Goal: Transaction & Acquisition: Obtain resource

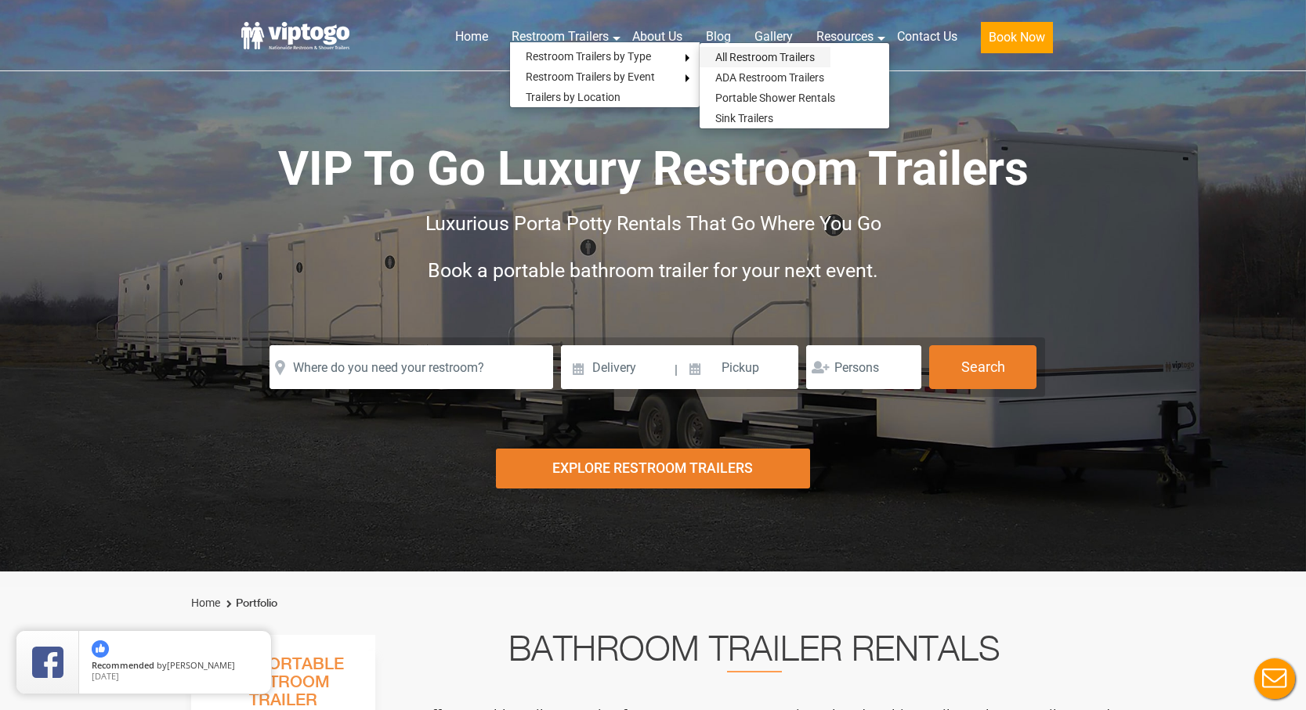
click at [750, 56] on link "All Restroom Trailers" at bounding box center [764, 57] width 131 height 20
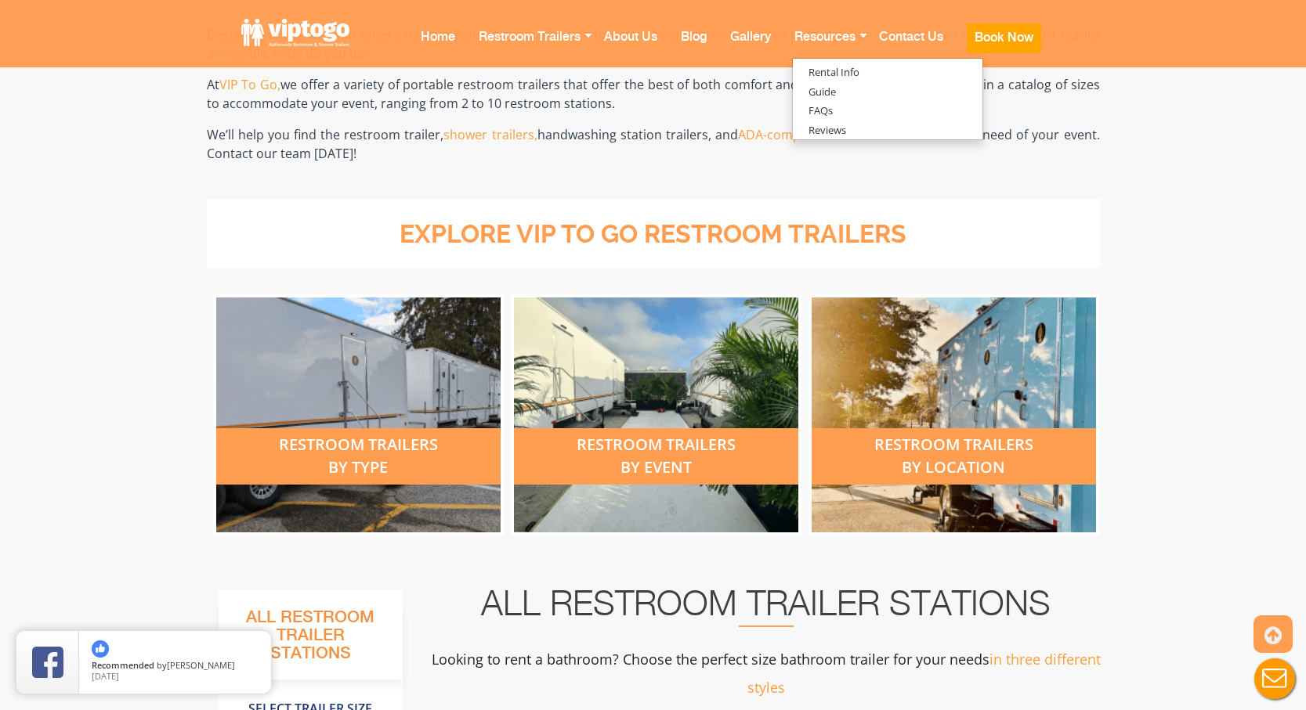
scroll to position [428, 0]
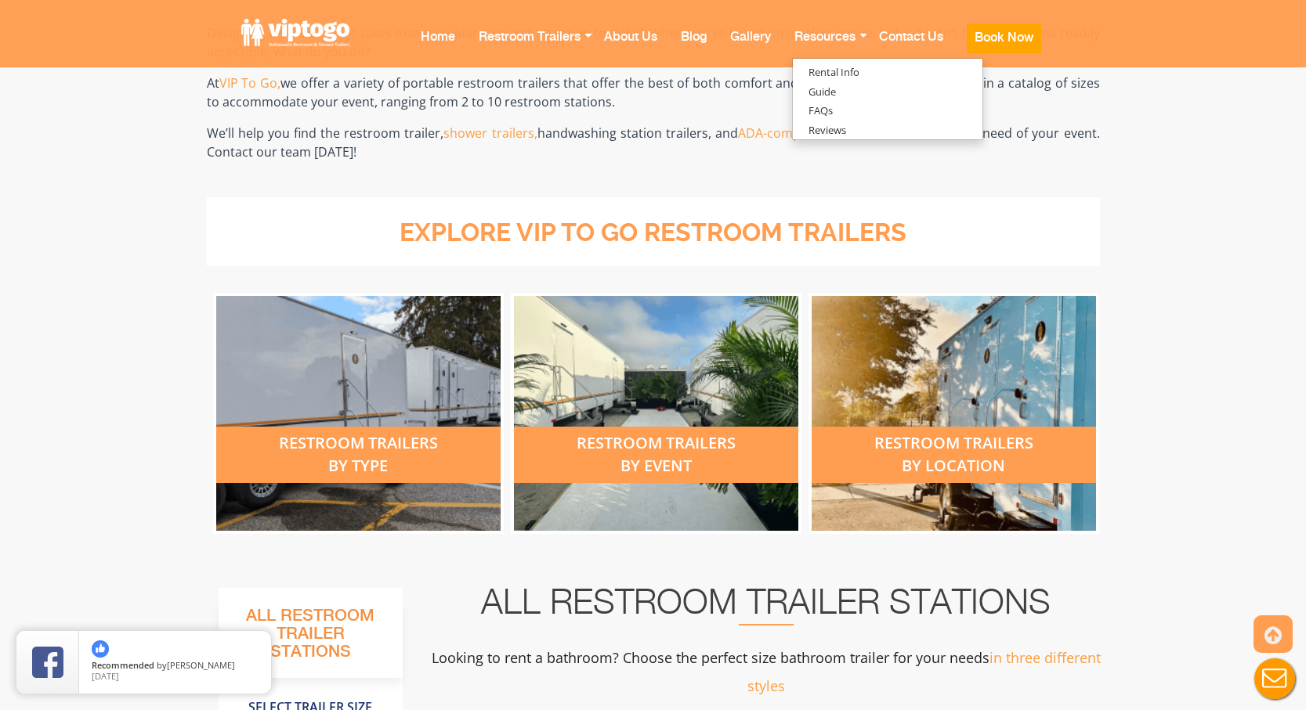
click at [359, 432] on div "restroom trailers by type" at bounding box center [358, 455] width 284 height 56
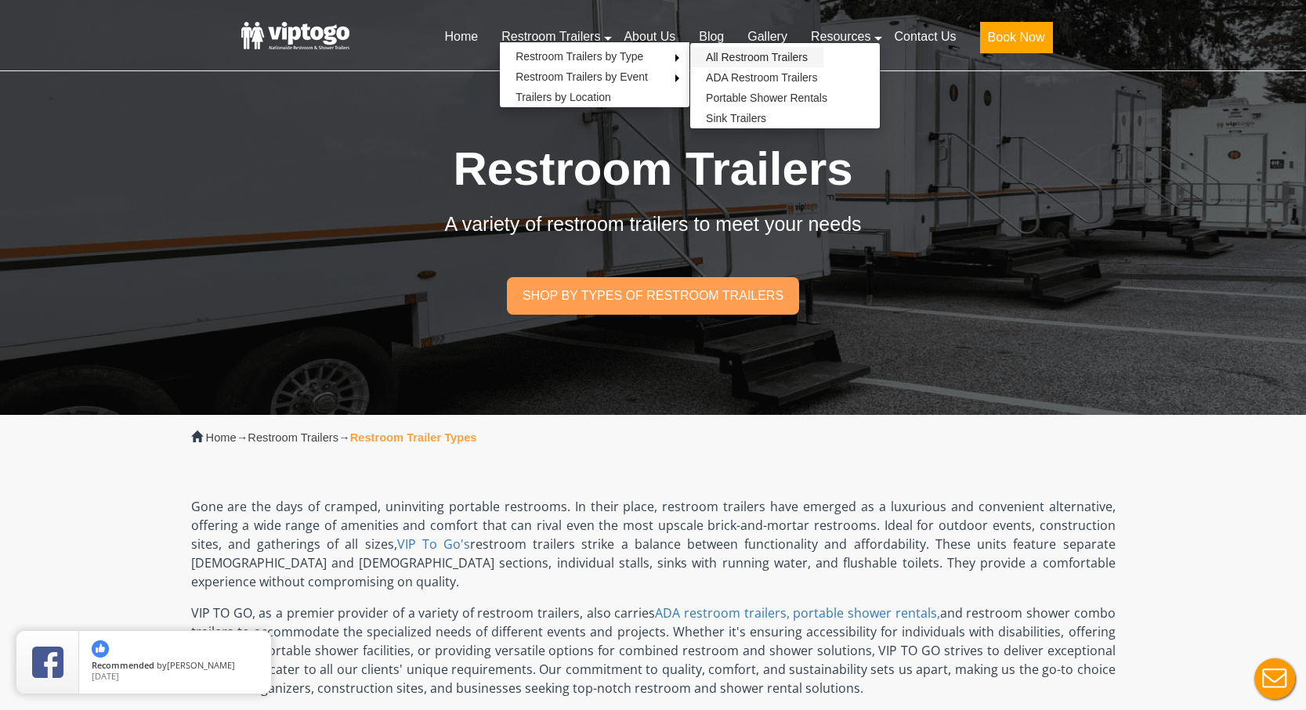
click at [751, 54] on link "All Restroom Trailers" at bounding box center [756, 57] width 133 height 20
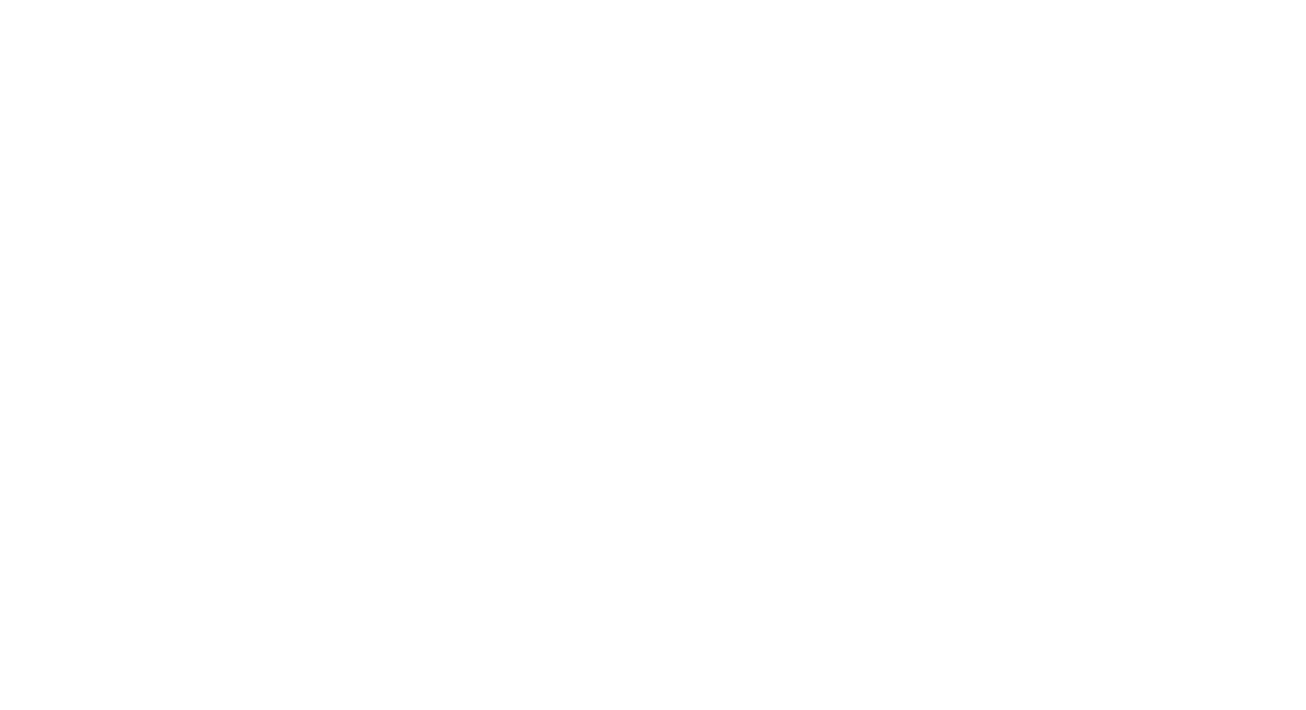
click at [762, 56] on link "Gallery" at bounding box center [750, 47] width 64 height 62
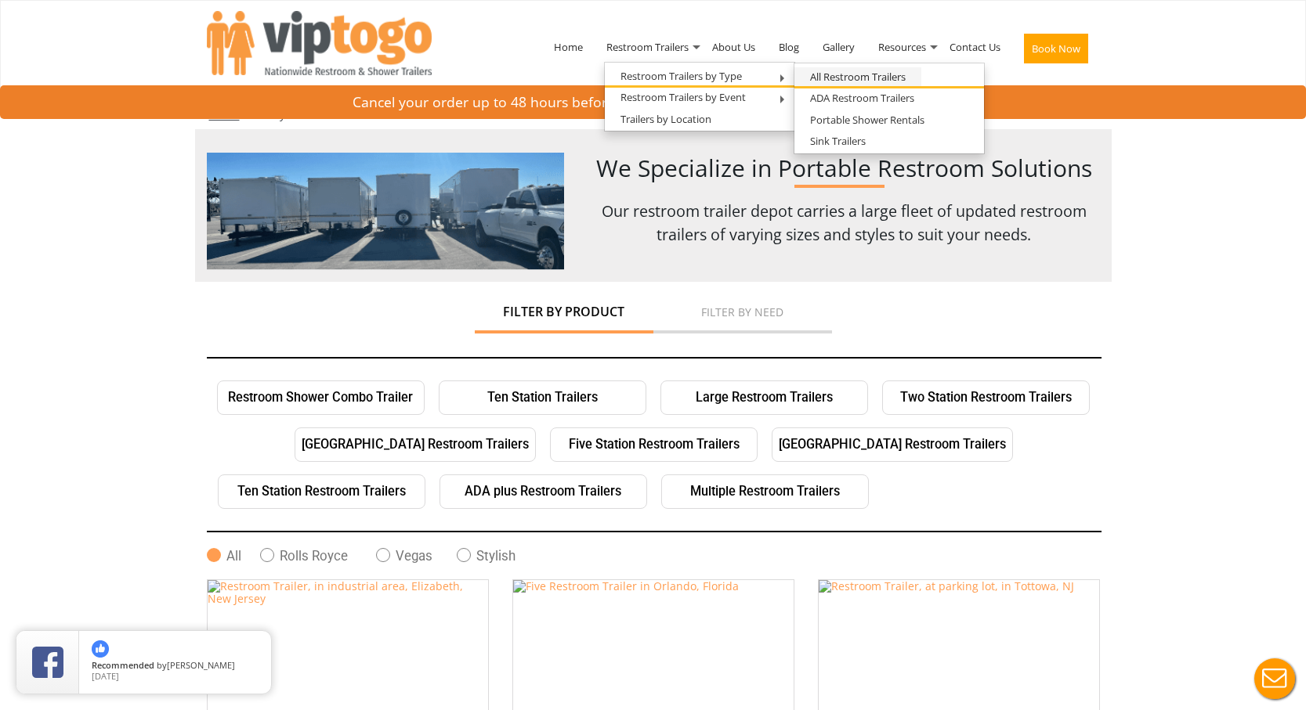
click at [865, 76] on link "All Restroom Trailers" at bounding box center [857, 77] width 127 height 20
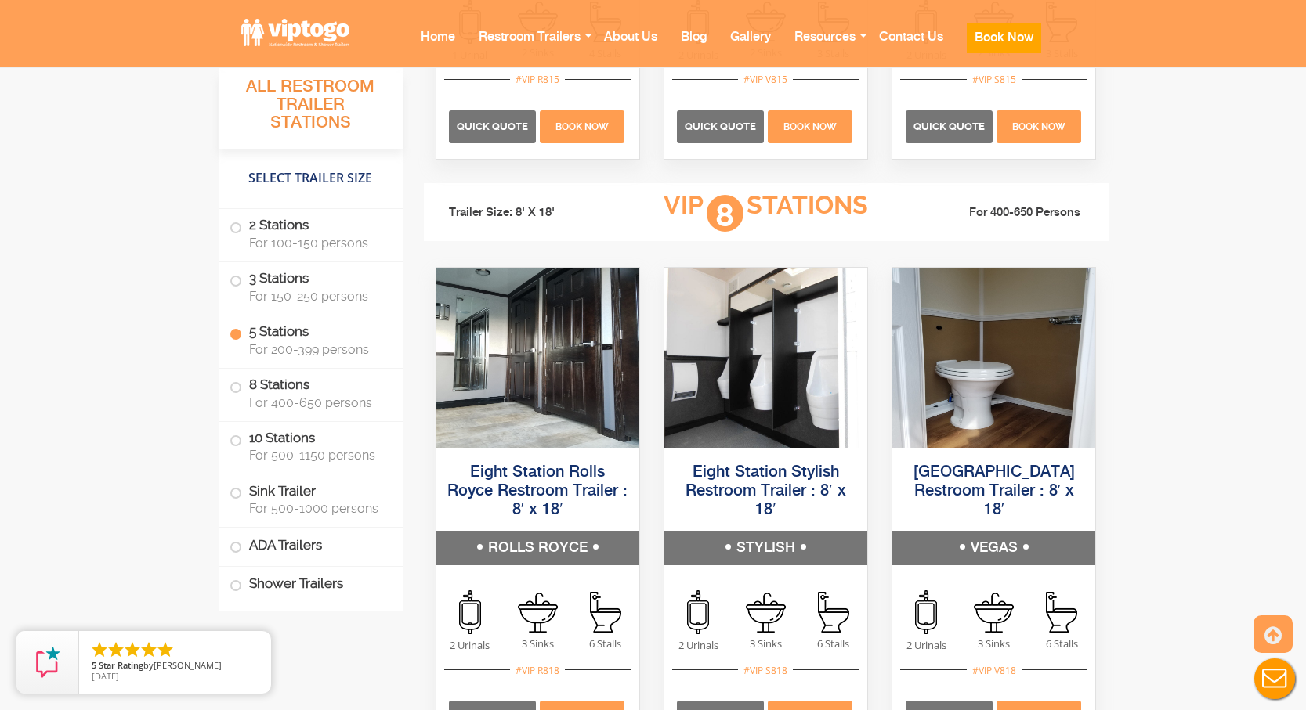
scroll to position [3134, 0]
click at [248, 388] on label "8 Stations For 400-650 persons" at bounding box center [310, 393] width 162 height 49
click at [227, 384] on li "8 Stations For 400-650 persons" at bounding box center [311, 395] width 184 height 53
click at [237, 387] on span at bounding box center [236, 388] width 6 height 6
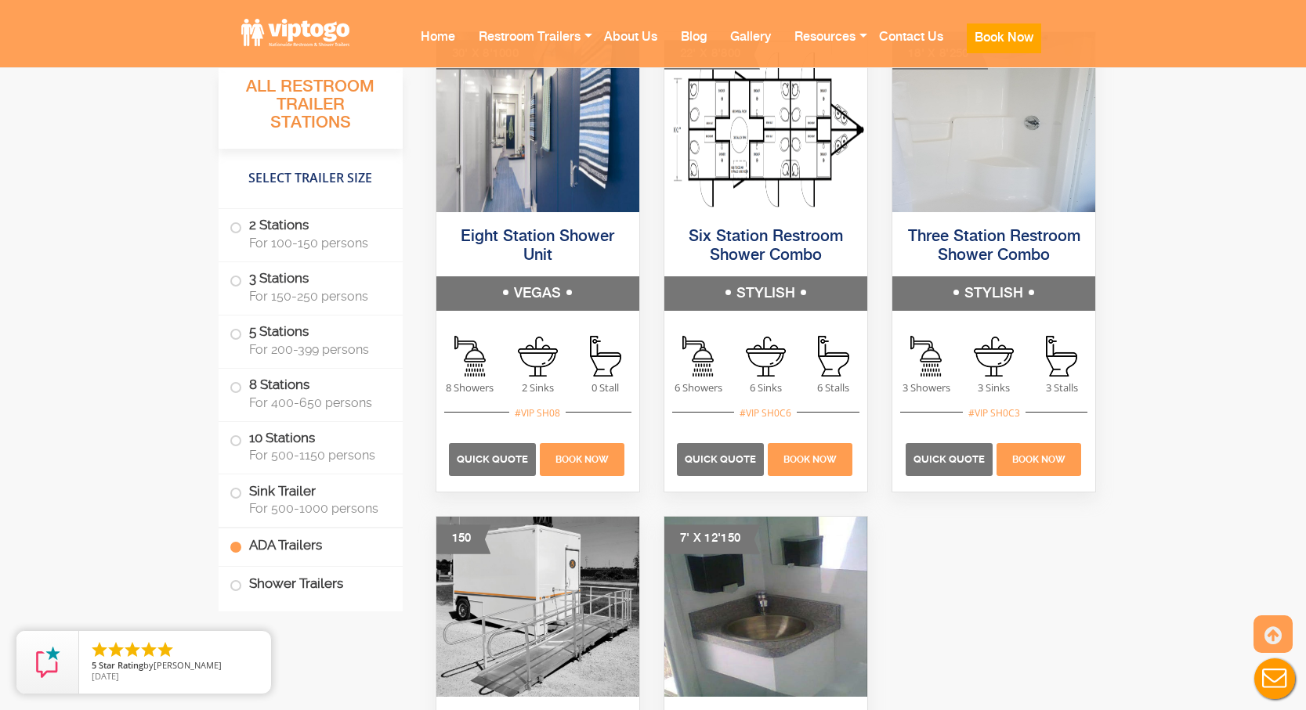
scroll to position [6105, 0]
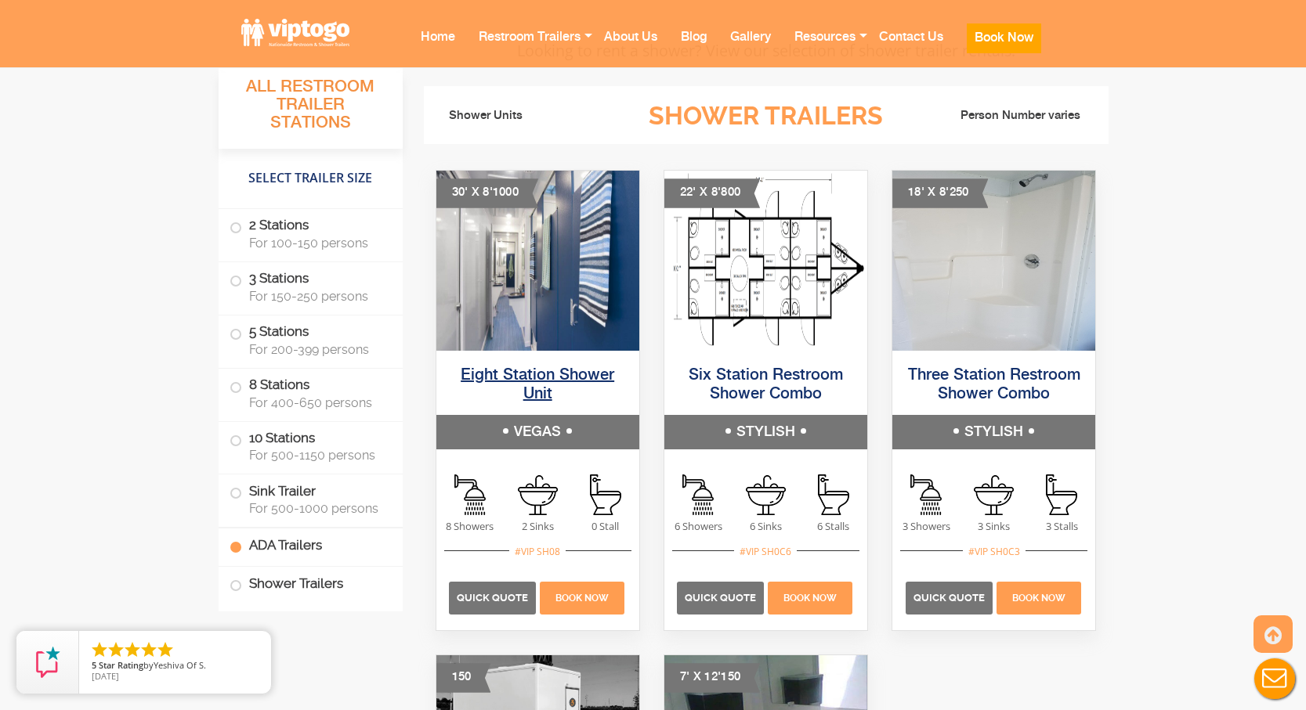
click at [537, 367] on link "Eight Station Shower Unit" at bounding box center [538, 384] width 154 height 35
